Goal: Obtain resource: Download file/media

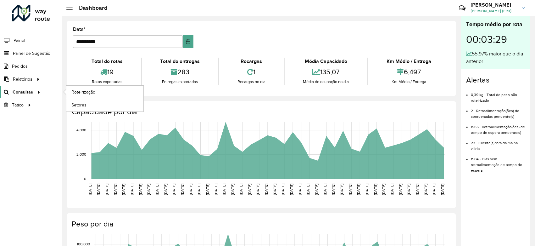
click at [31, 92] on span "Consultas" at bounding box center [23, 92] width 20 height 7
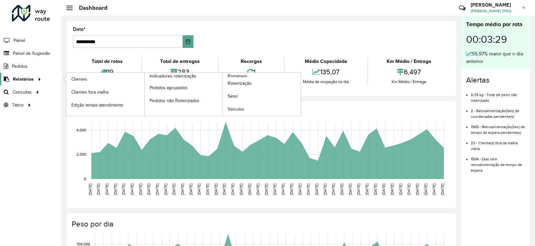
click at [34, 80] on div at bounding box center [38, 79] width 9 height 7
click at [240, 74] on span "Romaneio" at bounding box center [238, 76] width 20 height 7
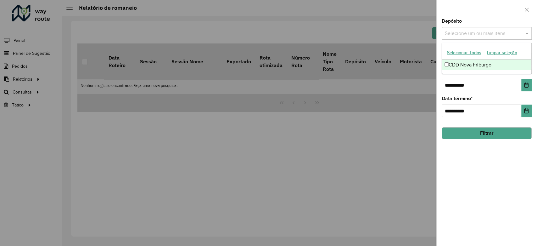
click at [473, 39] on div "Selecione um ou mais itens" at bounding box center [487, 33] width 90 height 13
click at [467, 62] on div "CDD Nova Friburgo" at bounding box center [486, 64] width 89 height 11
click at [503, 180] on div "**********" at bounding box center [487, 132] width 100 height 227
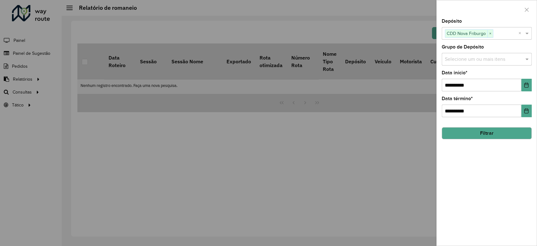
click at [476, 62] on input "text" at bounding box center [483, 60] width 81 height 8
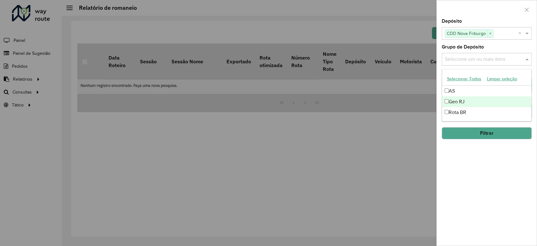
click at [463, 103] on div "Geo RJ" at bounding box center [486, 101] width 89 height 11
click at [471, 186] on div "**********" at bounding box center [487, 132] width 100 height 227
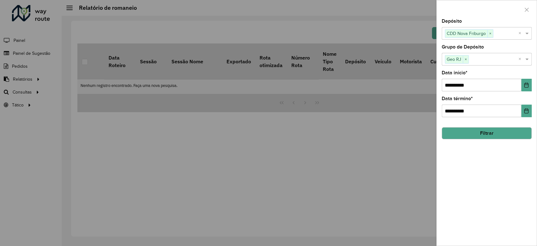
click at [484, 135] on button "Filtrar" at bounding box center [487, 133] width 90 height 12
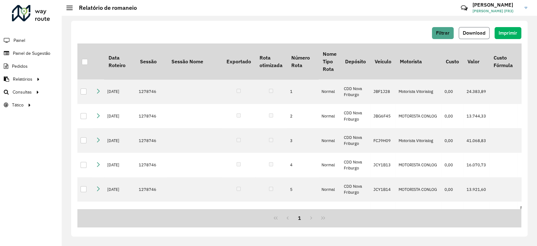
click at [485, 33] on span "Download" at bounding box center [474, 32] width 23 height 5
